Goal: Check status: Check status

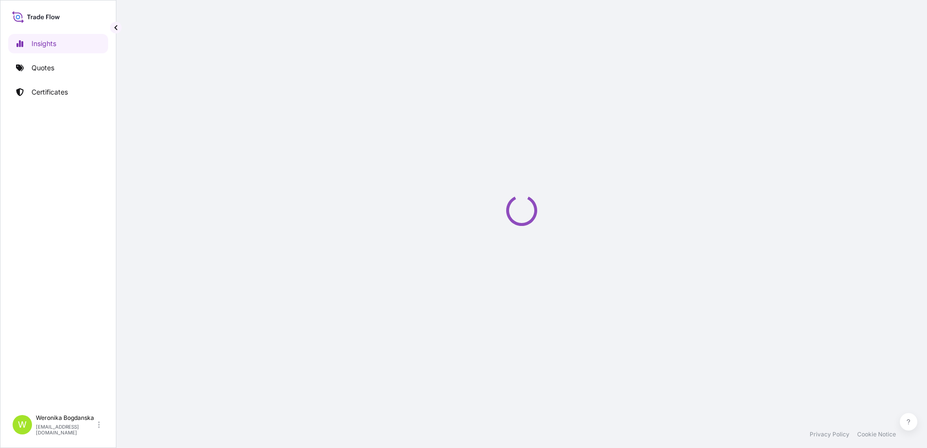
select select "2025"
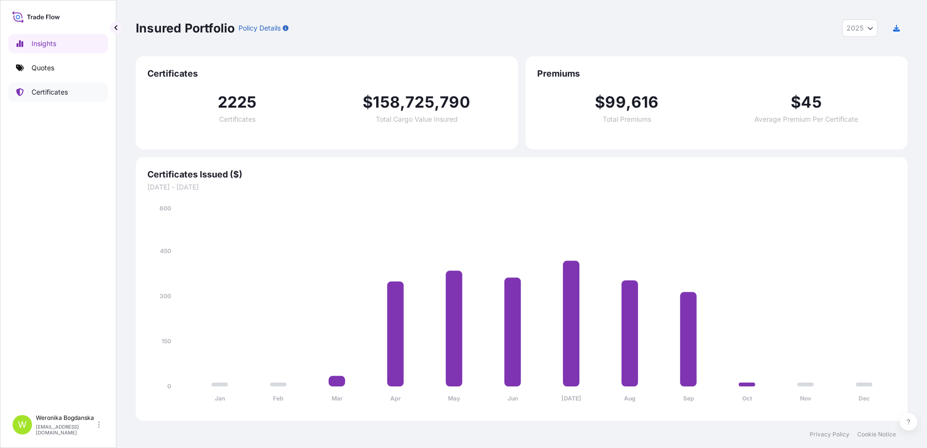
click at [52, 97] on link "Certificates" at bounding box center [58, 91] width 100 height 19
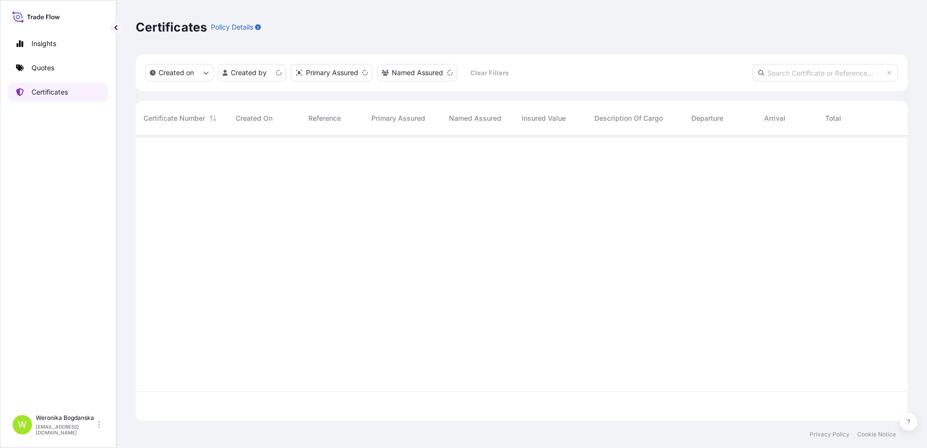
scroll to position [283, 765]
click at [816, 79] on input "text" at bounding box center [824, 72] width 145 height 17
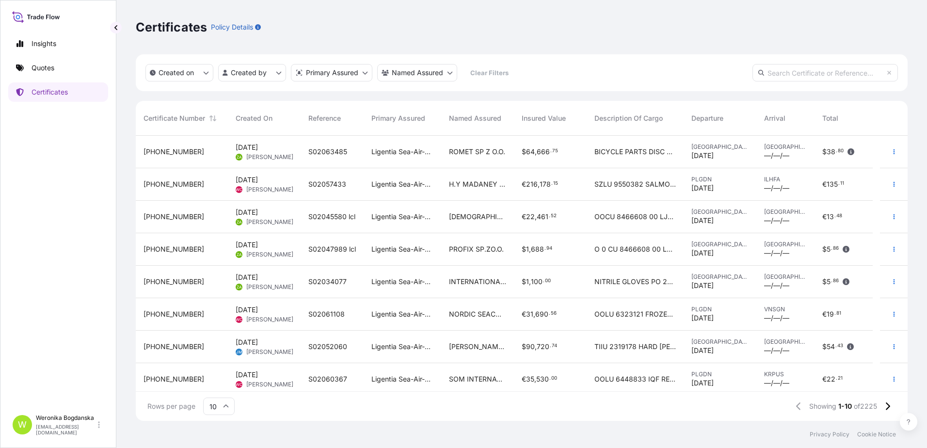
paste input "S02040883"
type input "S02040883"
